Goal: Information Seeking & Learning: Learn about a topic

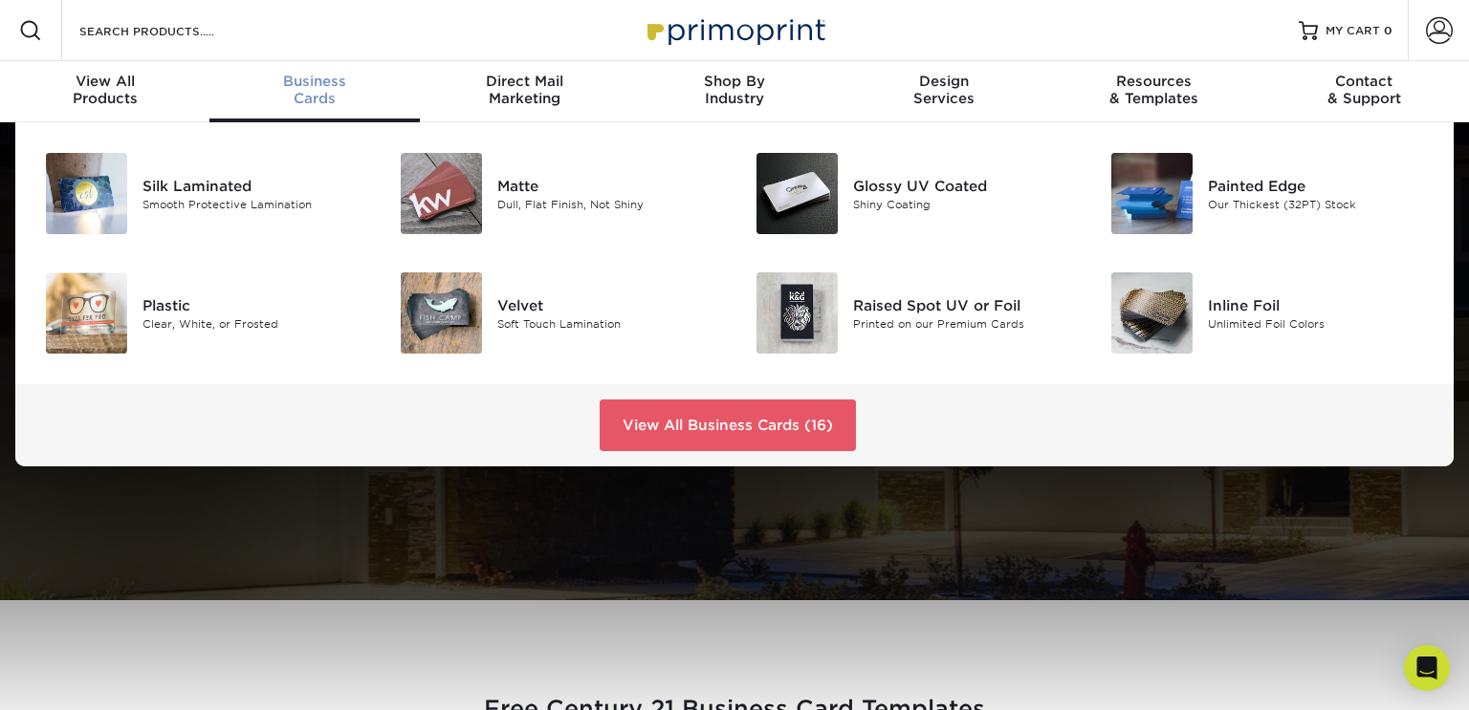
click at [314, 87] on span "Business" at bounding box center [313, 81] width 209 height 17
click at [800, 178] on img at bounding box center [796, 193] width 81 height 81
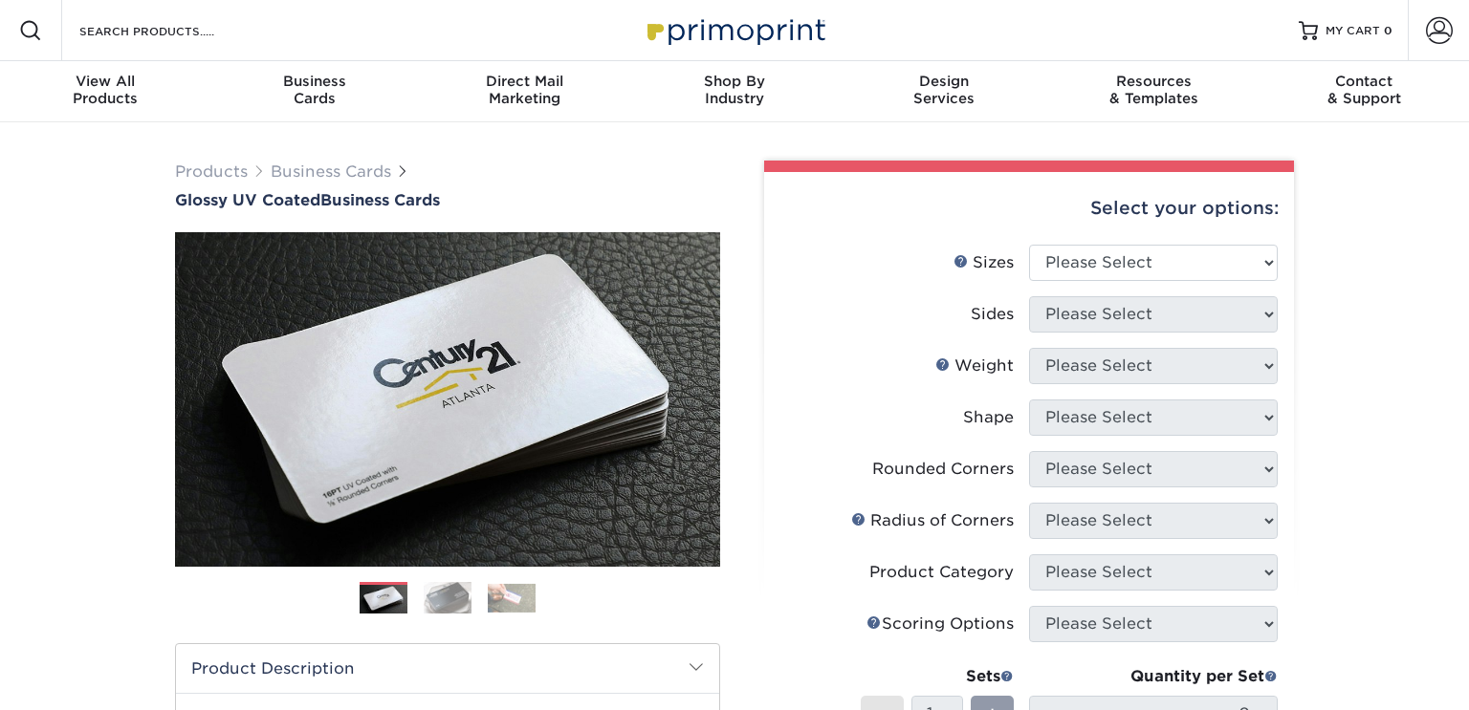
scroll to position [82, 0]
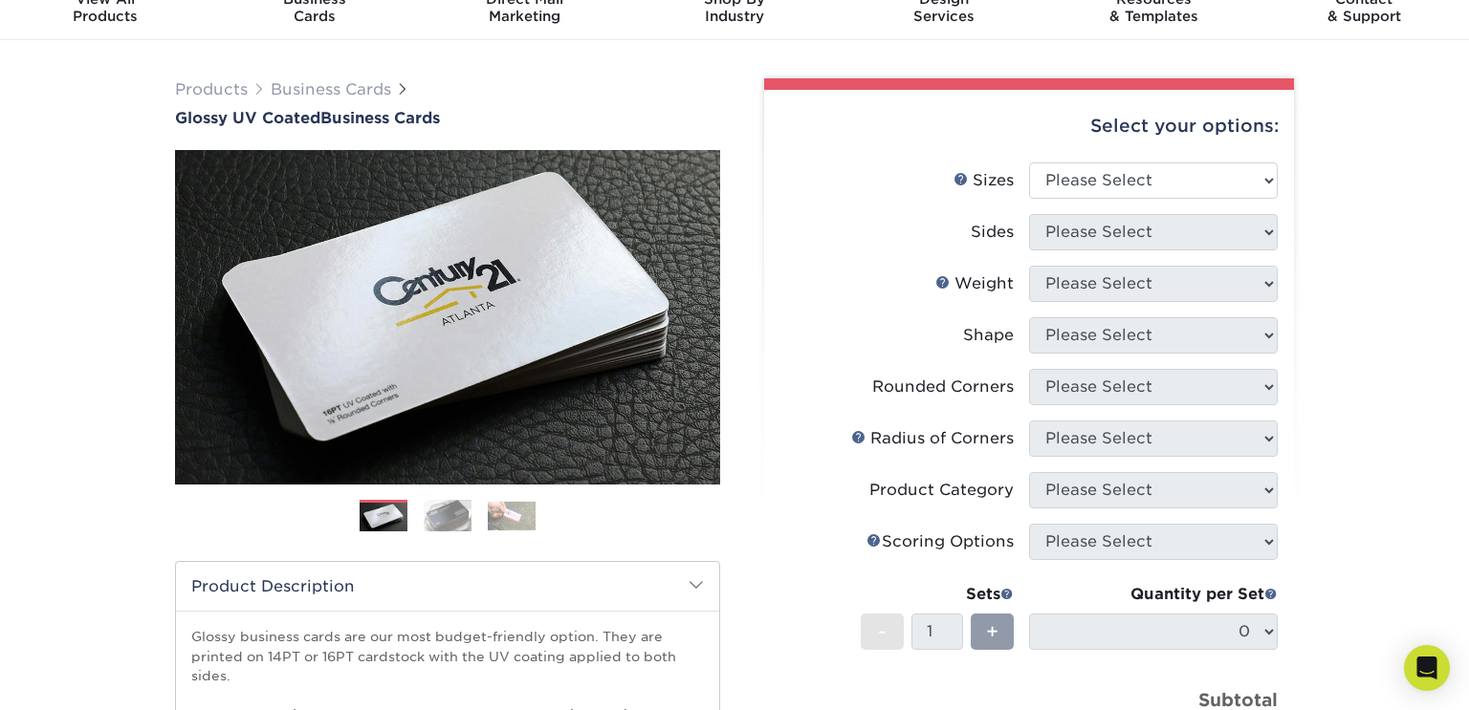
click at [433, 508] on img at bounding box center [448, 516] width 48 height 33
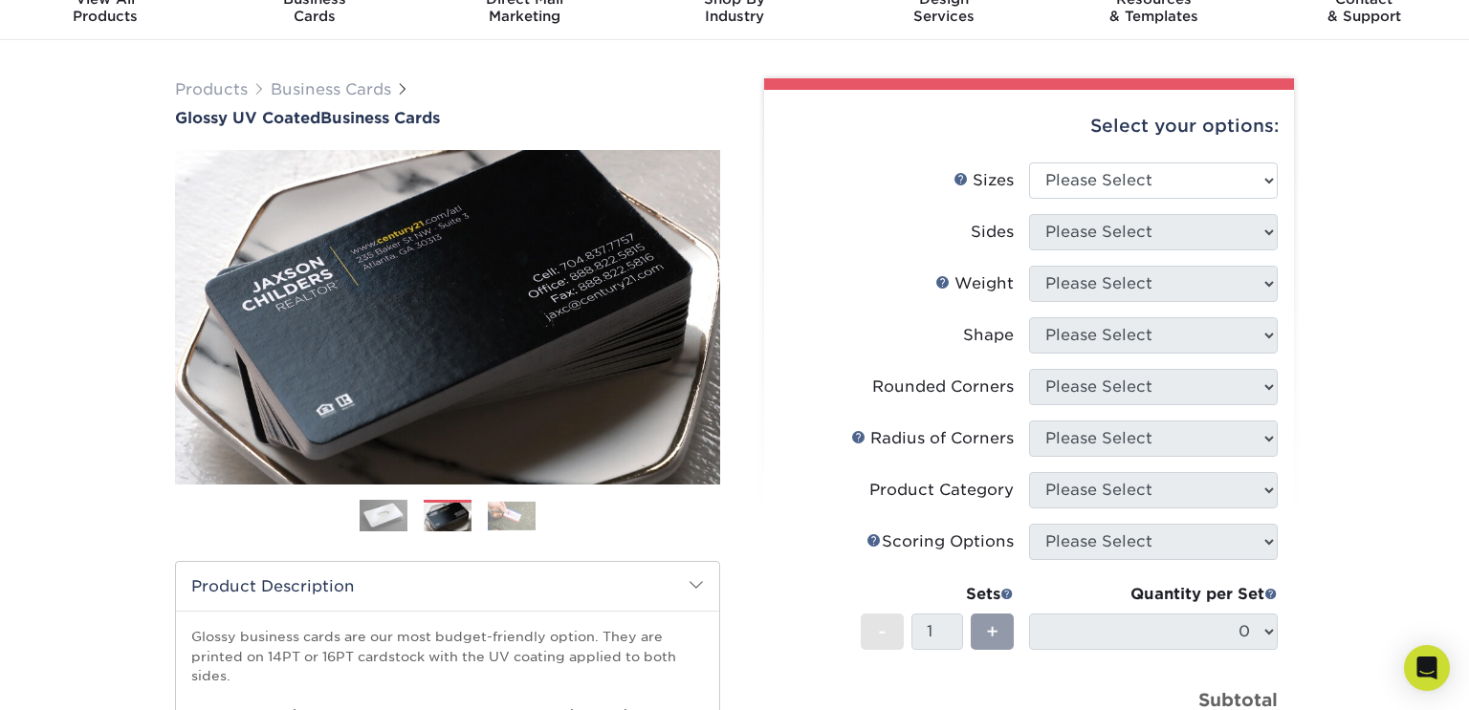
click at [511, 519] on img at bounding box center [512, 516] width 48 height 29
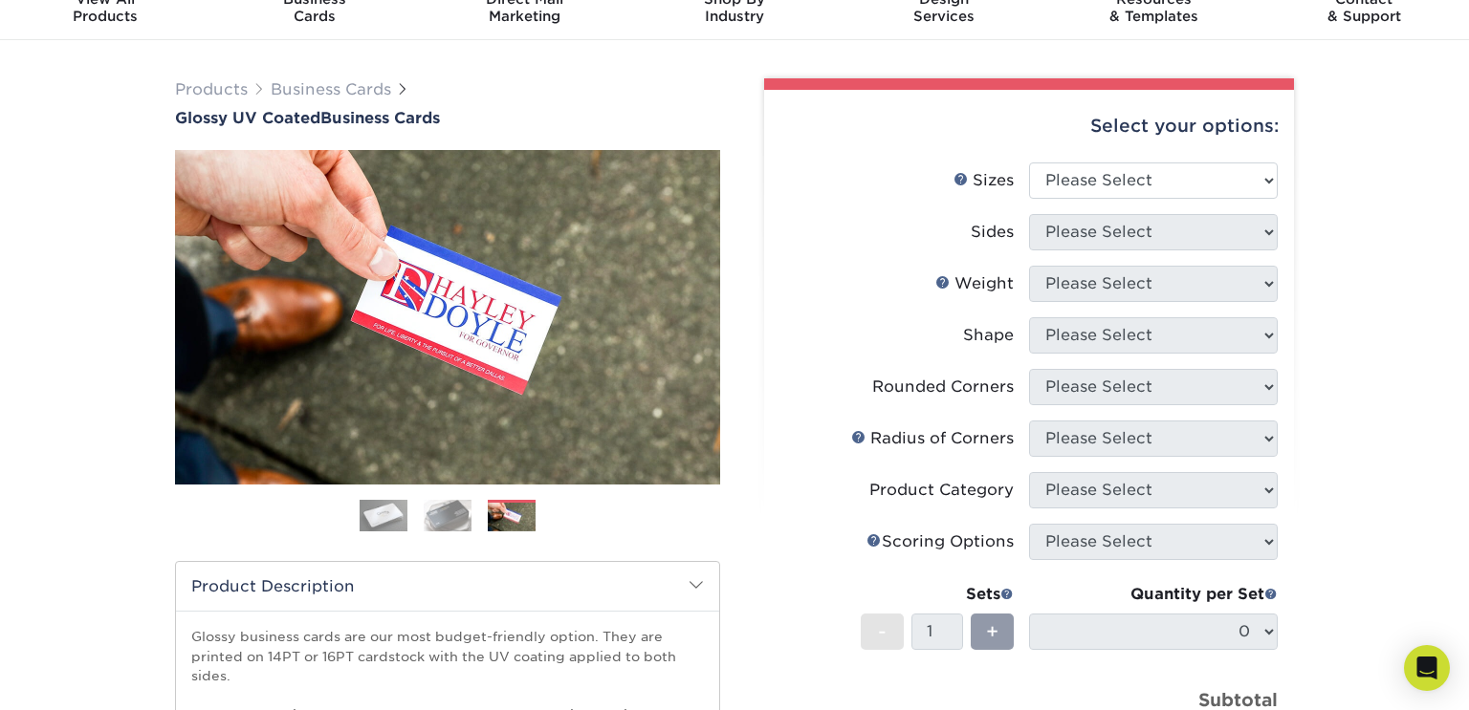
click at [470, 510] on img at bounding box center [448, 516] width 48 height 33
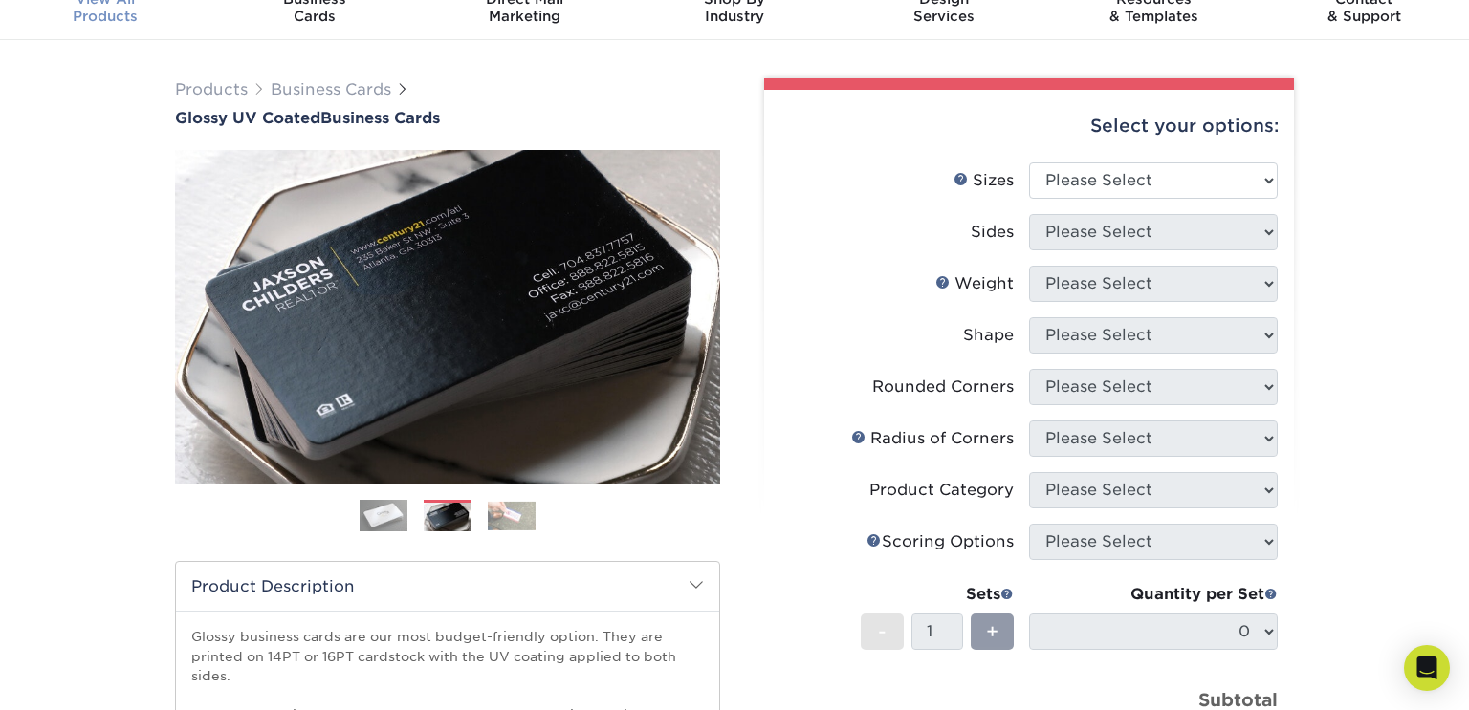
scroll to position [83, 0]
